Goal: Information Seeking & Learning: Learn about a topic

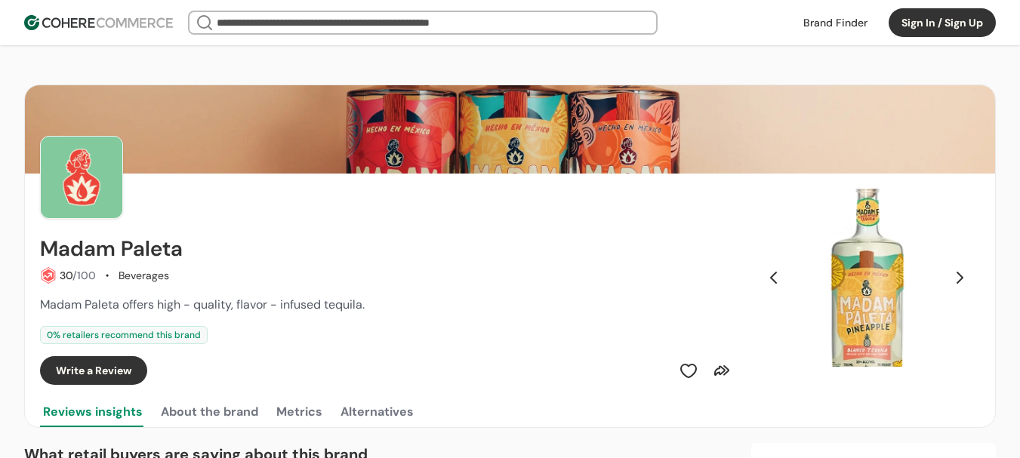
click at [839, 17] on link at bounding box center [835, 22] width 82 height 23
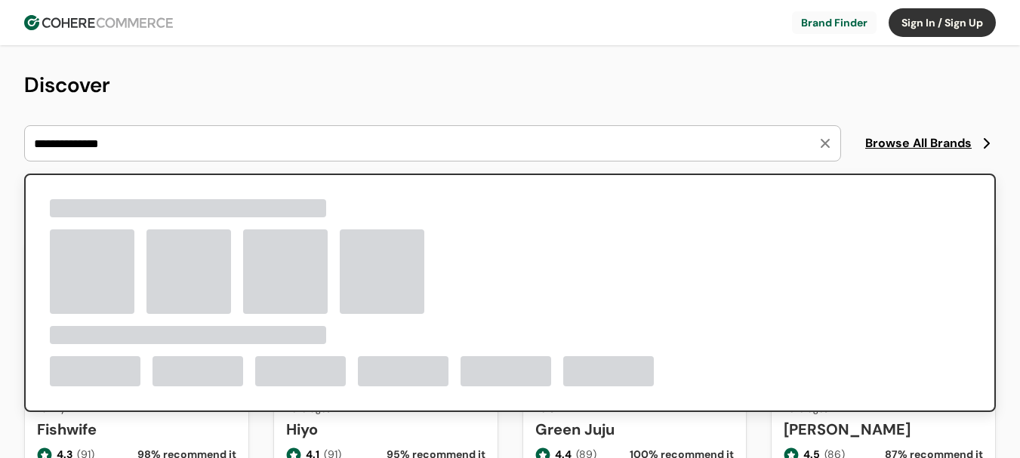
type input "**********"
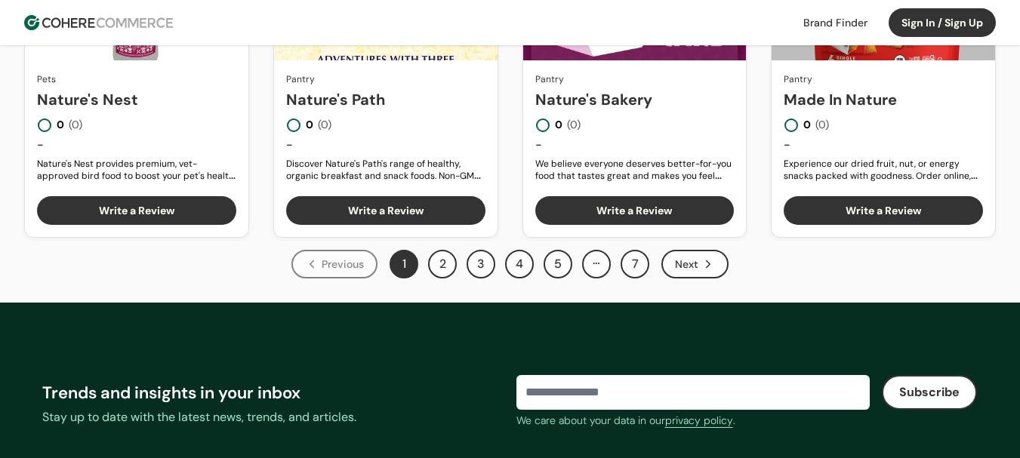
scroll to position [982, 0]
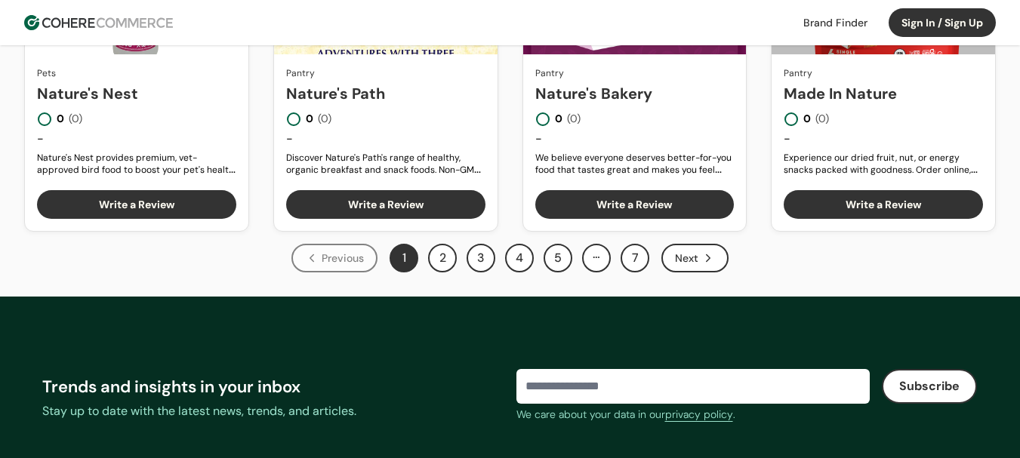
click at [436, 262] on button "2" at bounding box center [442, 258] width 29 height 29
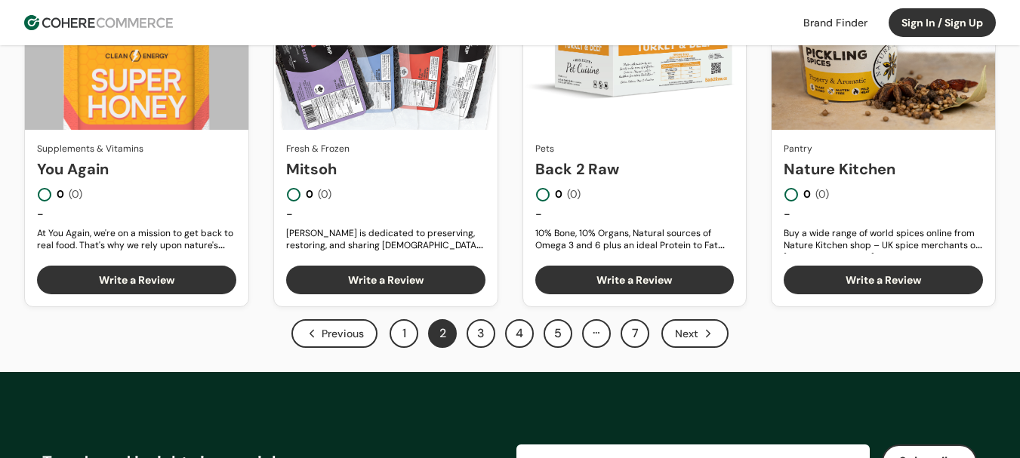
scroll to position [1133, 0]
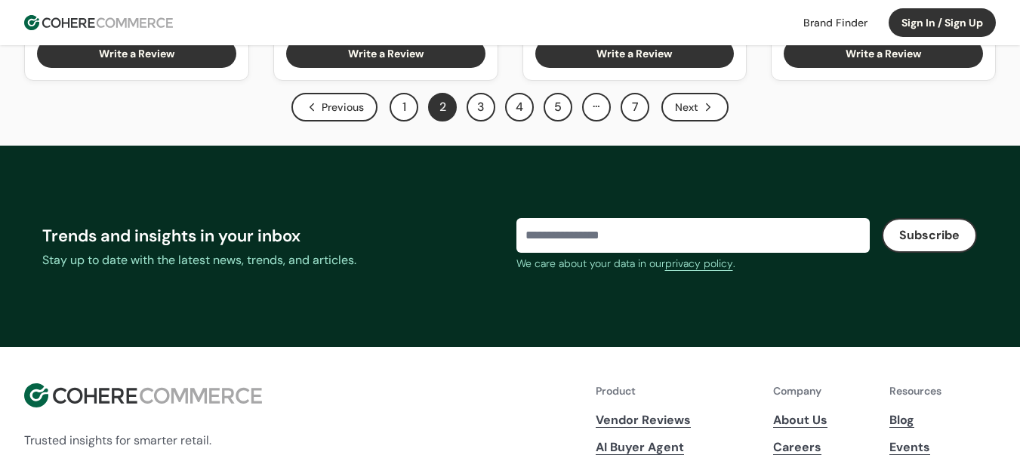
click at [473, 112] on button "3" at bounding box center [481, 107] width 29 height 29
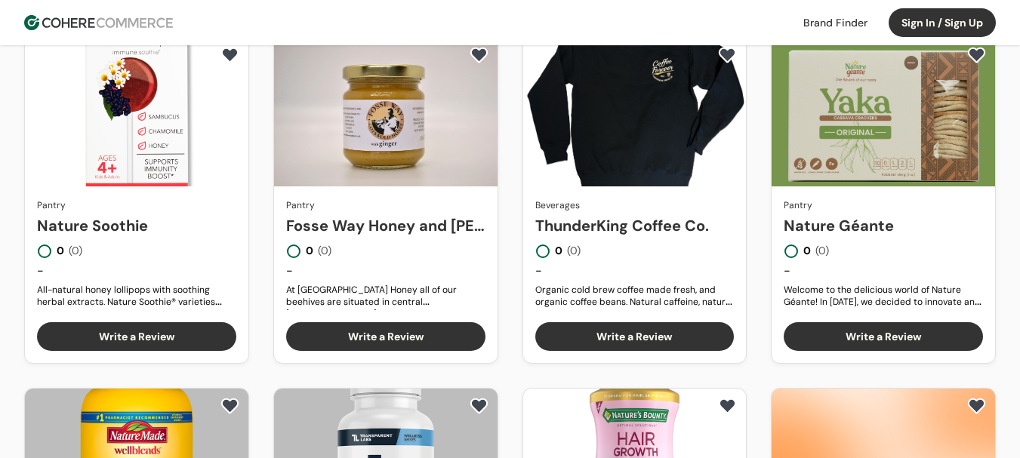
scroll to position [151, 0]
